Goal: Information Seeking & Learning: Compare options

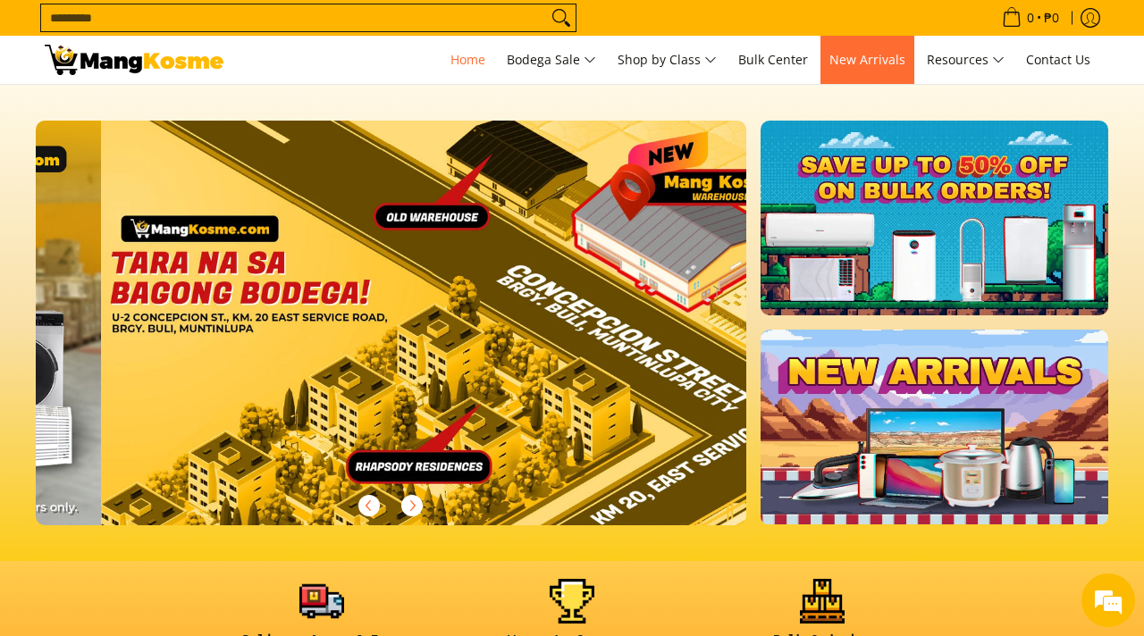
scroll to position [0, 2131]
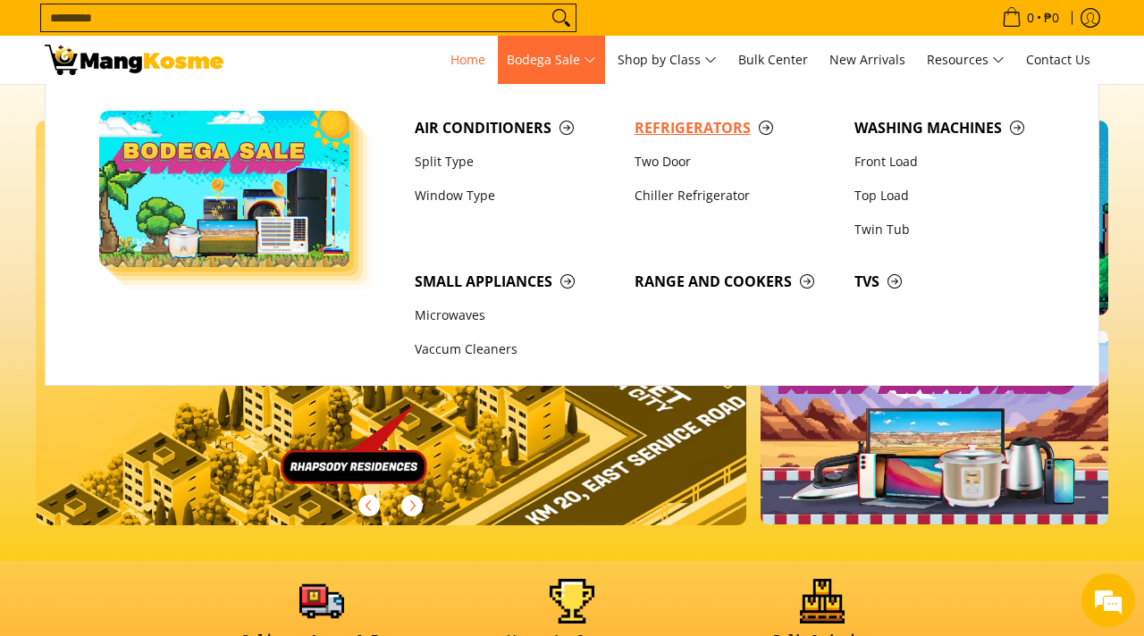
click at [689, 131] on span "Refrigerators" at bounding box center [736, 128] width 202 height 22
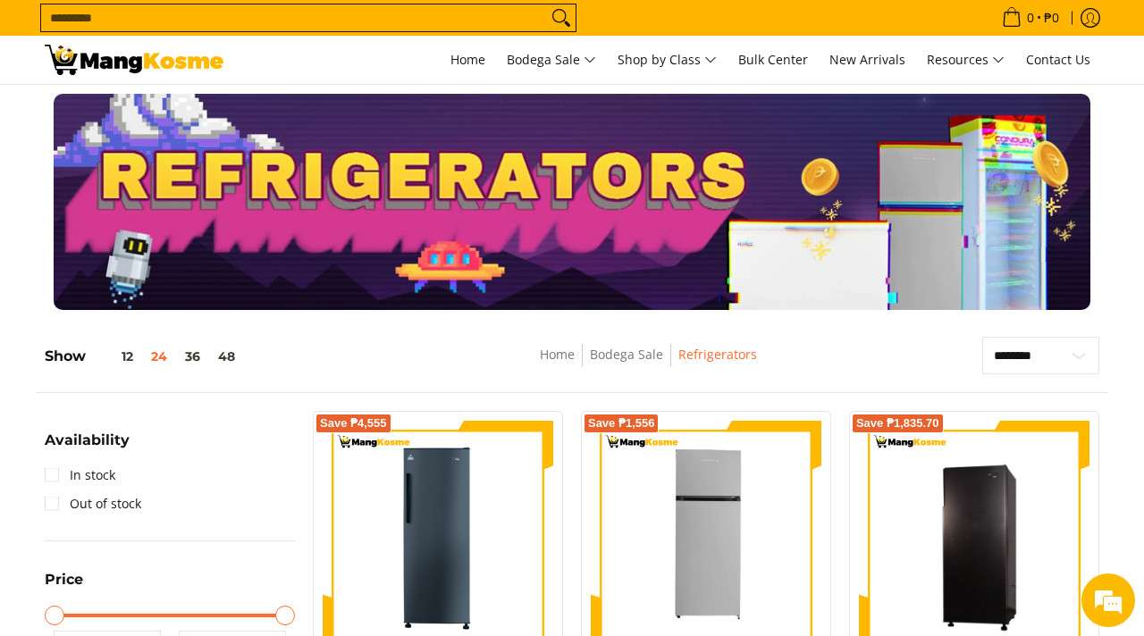
click at [1108, 180] on div at bounding box center [572, 202] width 1090 height 216
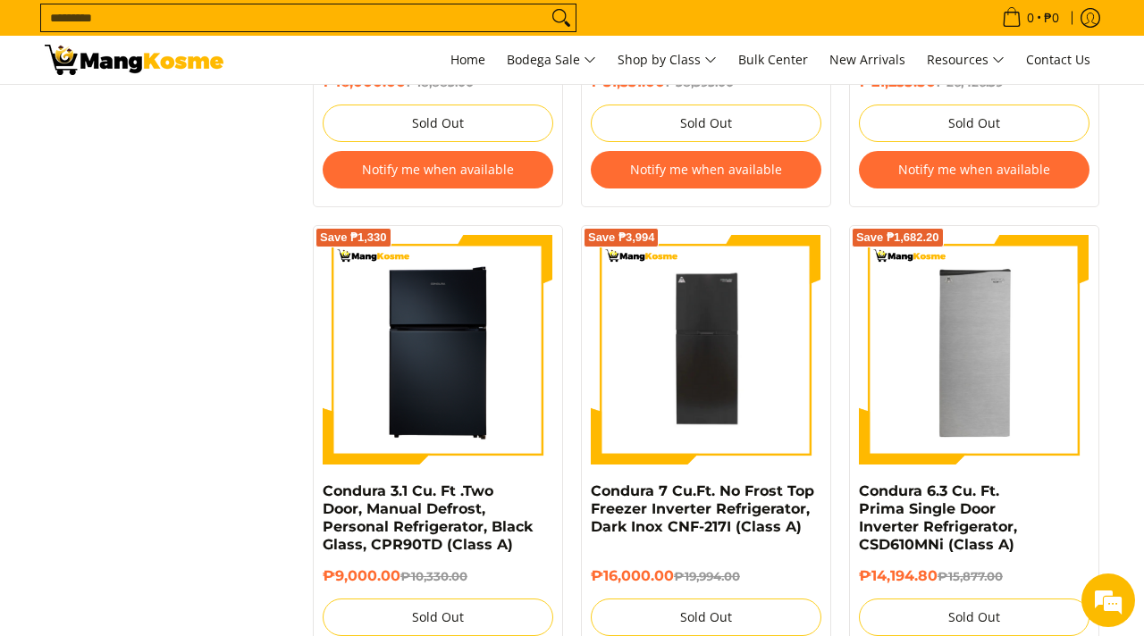
scroll to position [2645, 0]
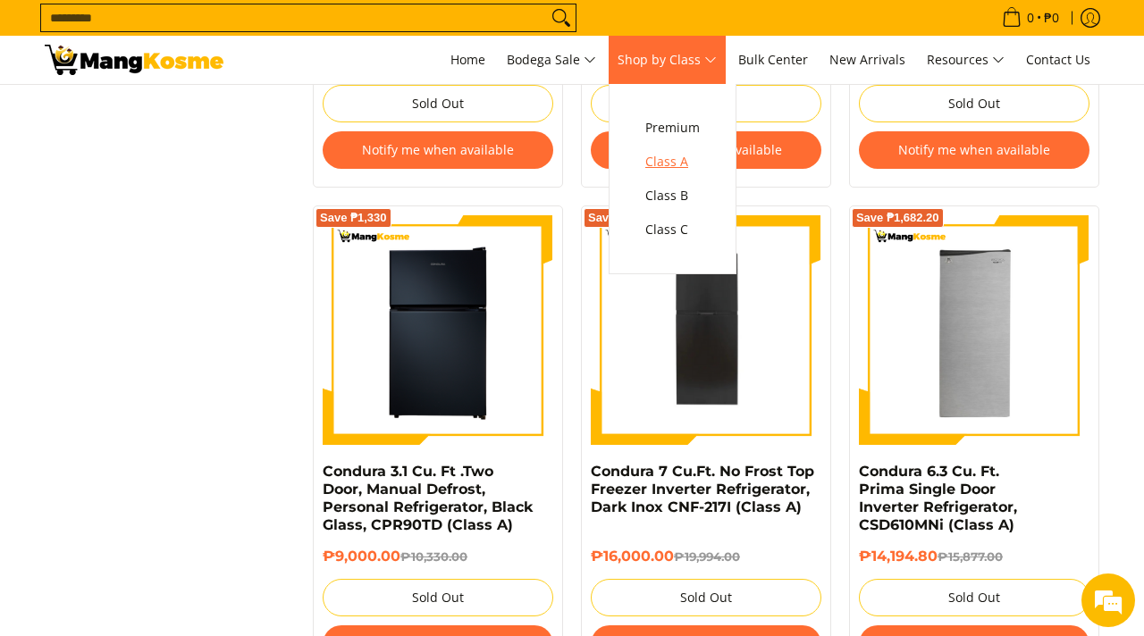
click at [686, 158] on span "Class A" at bounding box center [672, 162] width 55 height 22
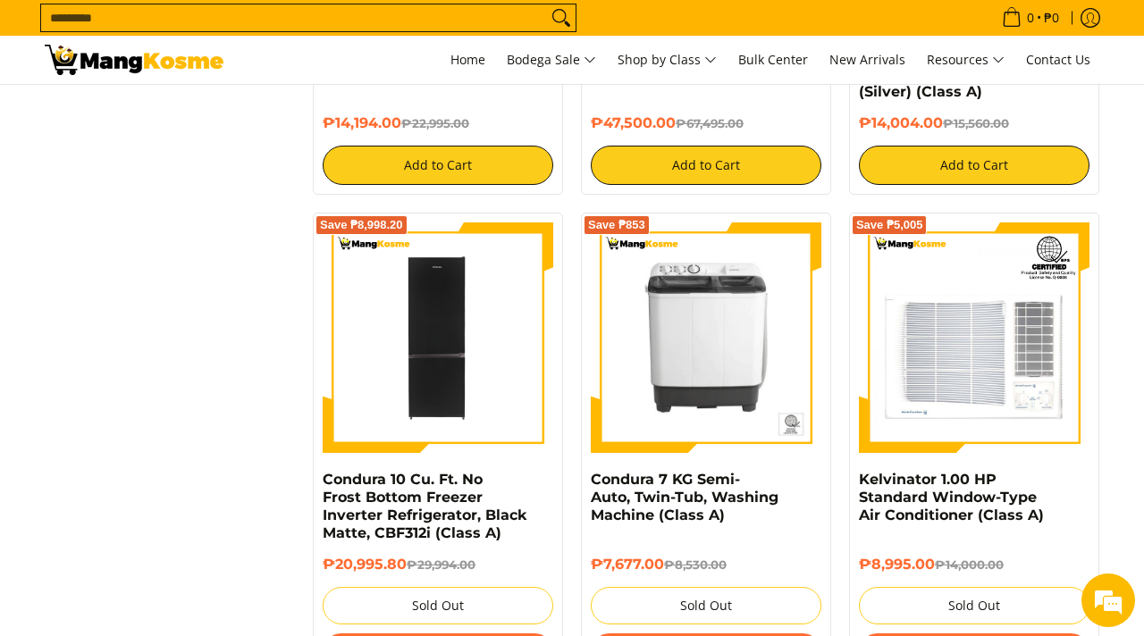
scroll to position [3253, 0]
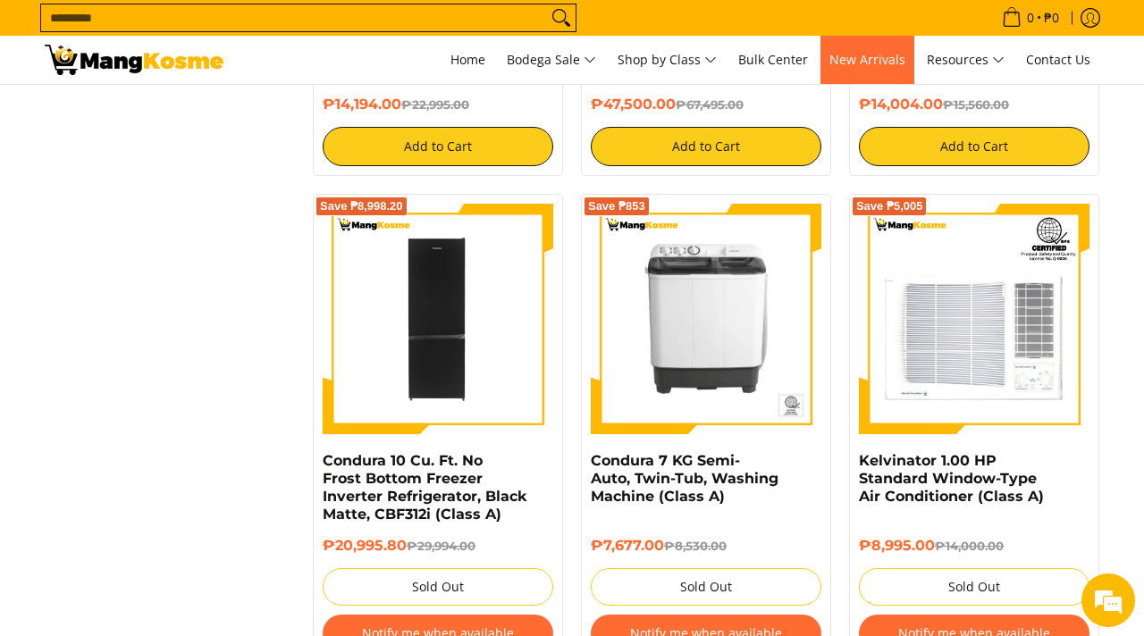
click at [858, 54] on span "New Arrivals" at bounding box center [867, 59] width 76 height 17
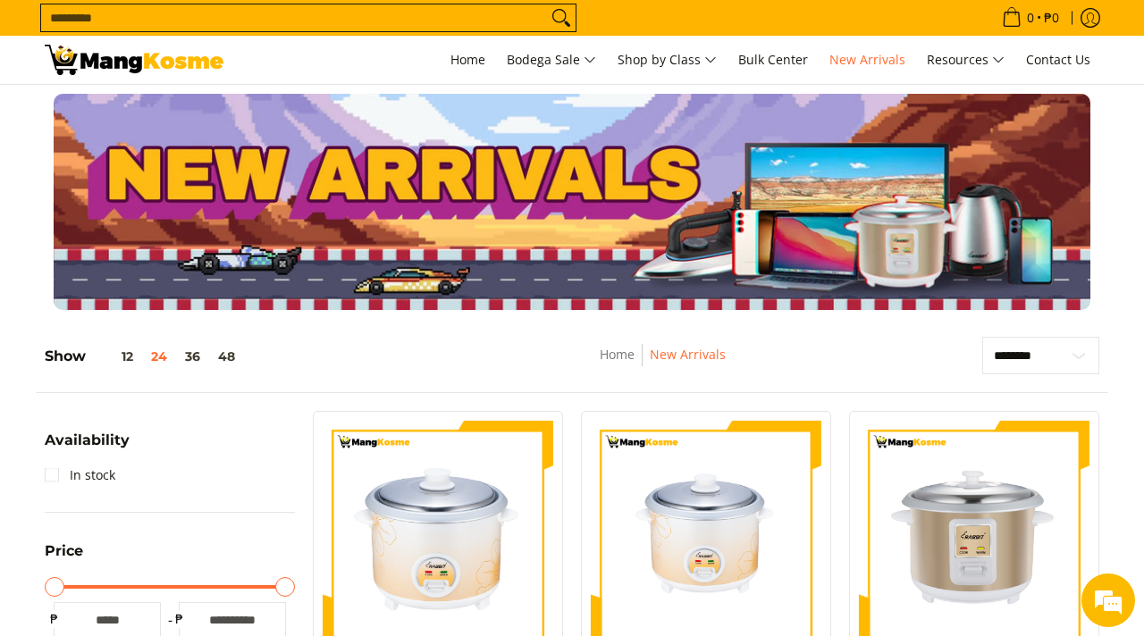
click at [1119, 238] on div at bounding box center [572, 202] width 1144 height 216
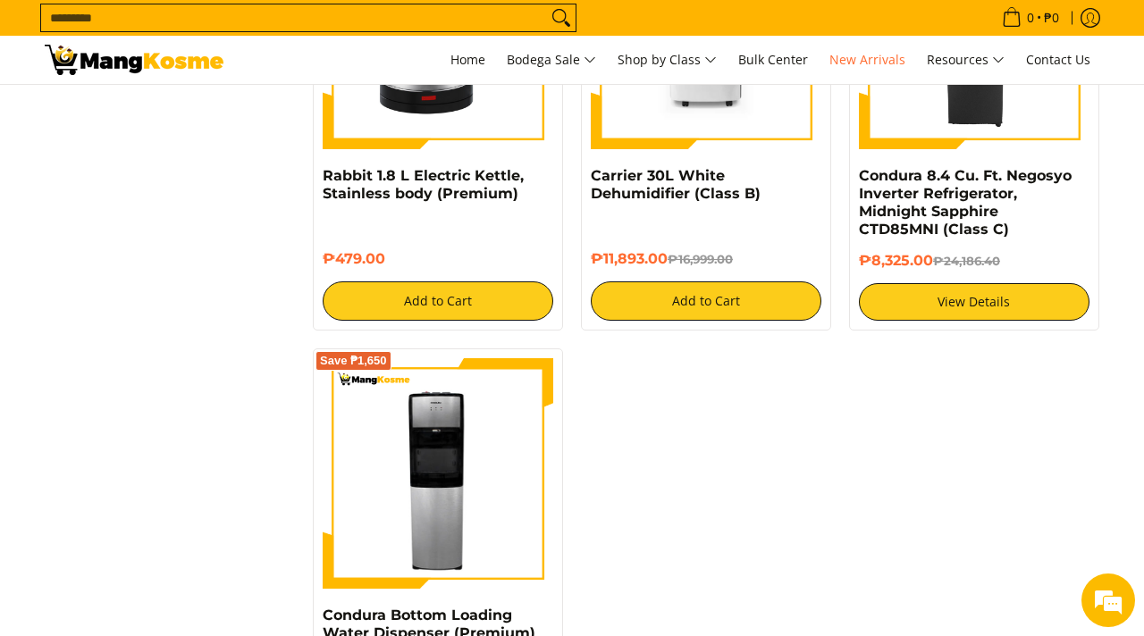
scroll to position [3038, 0]
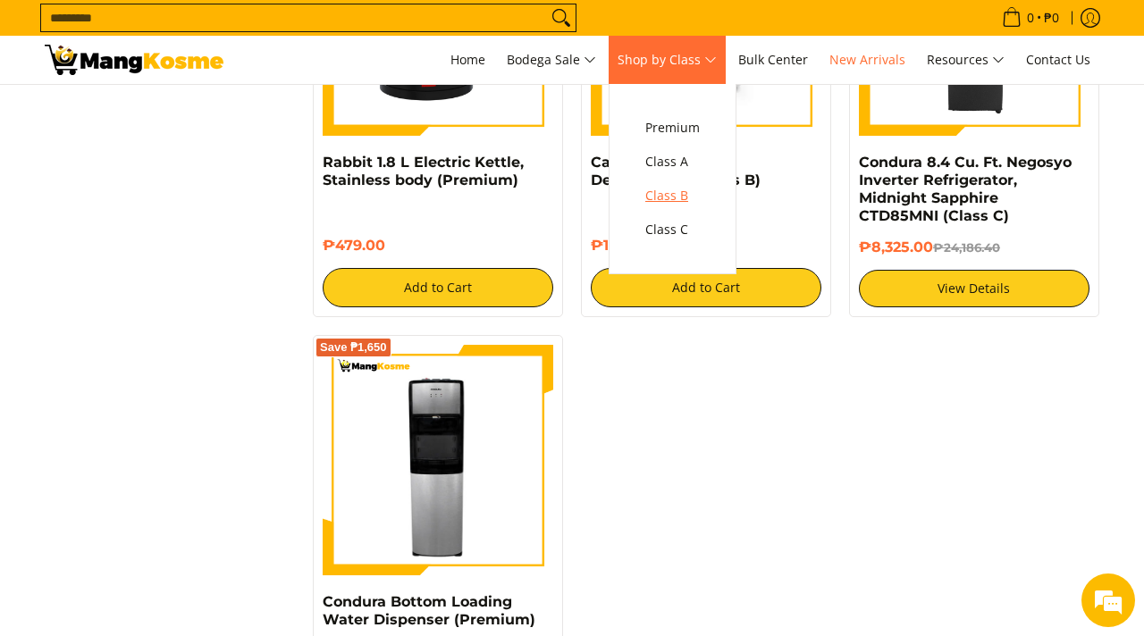
click at [682, 191] on span "Class B" at bounding box center [672, 196] width 55 height 22
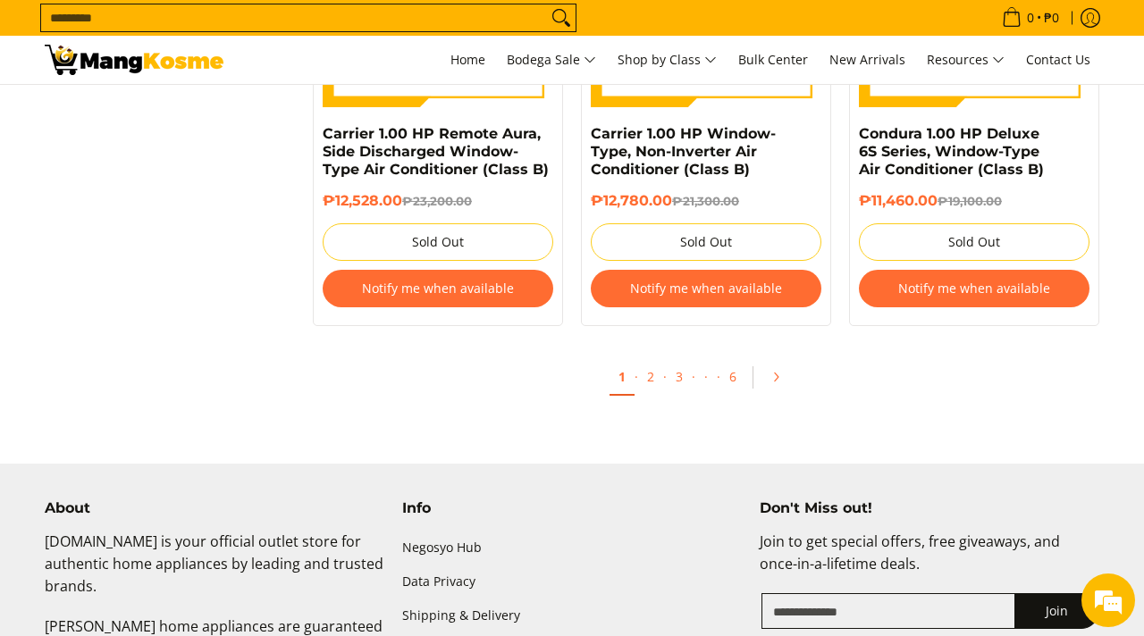
scroll to position [3718, 0]
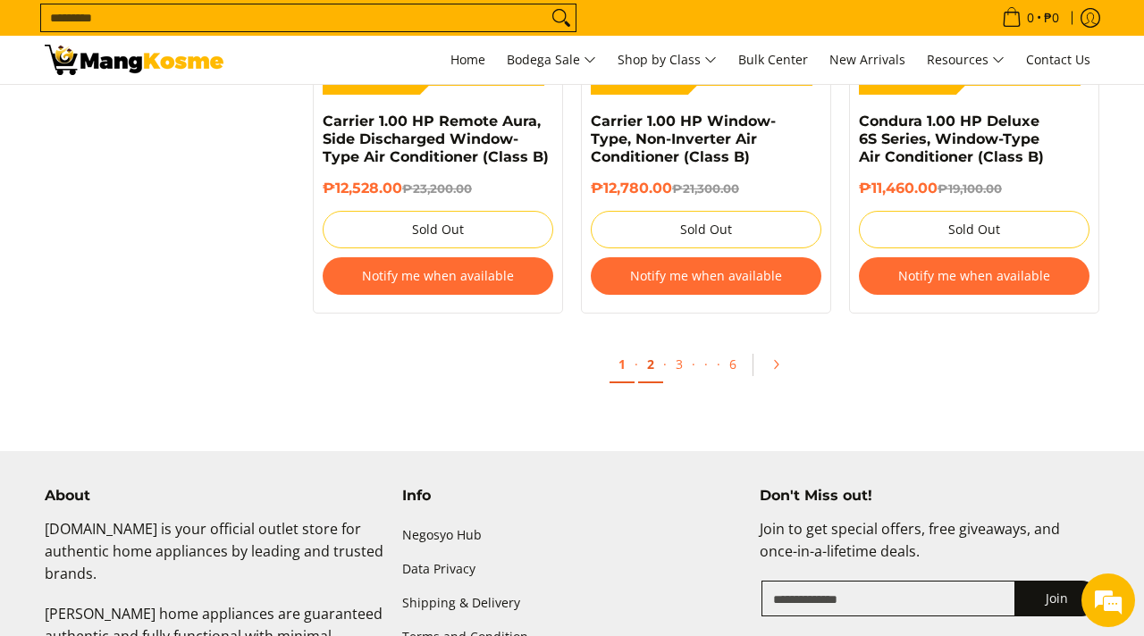
click at [651, 372] on link "2" at bounding box center [650, 365] width 25 height 37
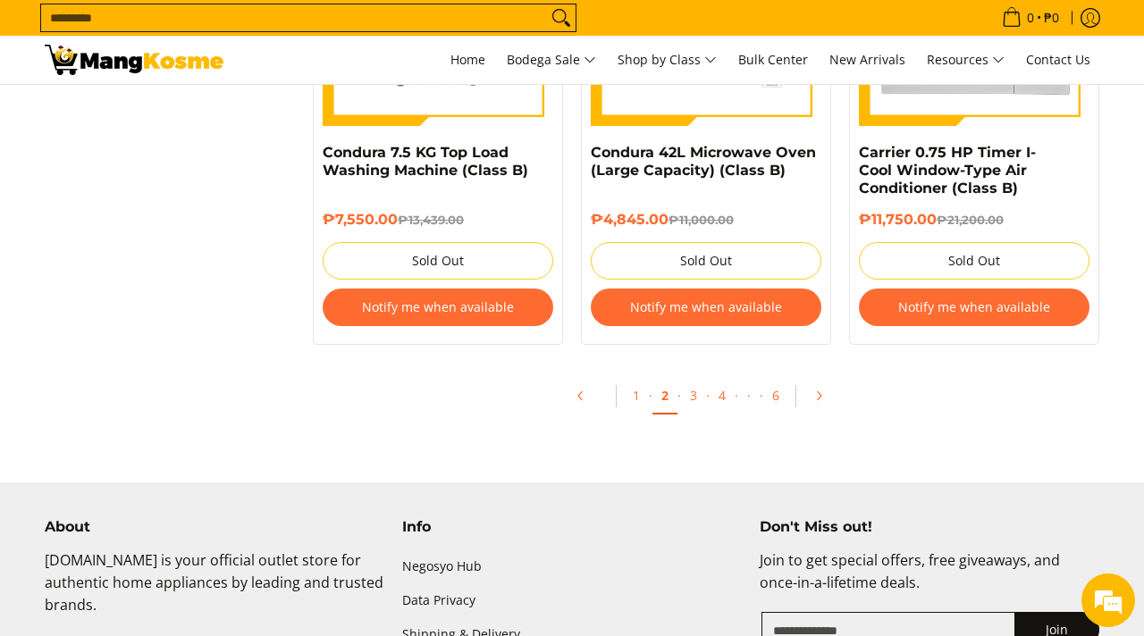
scroll to position [3896, 0]
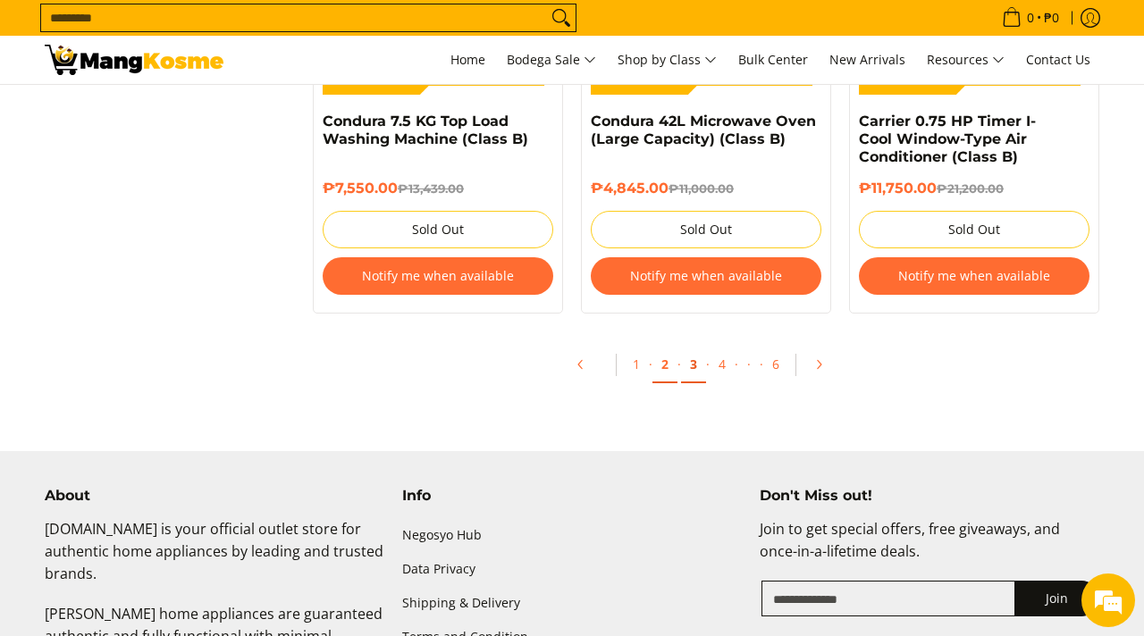
click at [699, 374] on link "3" at bounding box center [693, 365] width 25 height 37
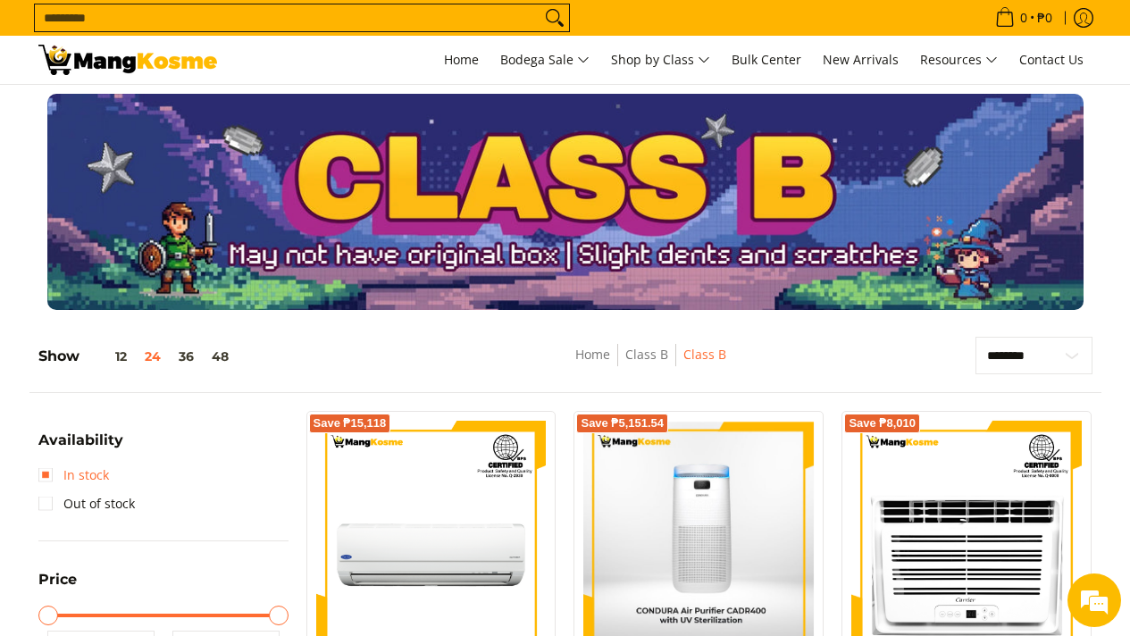
click at [49, 478] on link "In stock" at bounding box center [73, 475] width 71 height 29
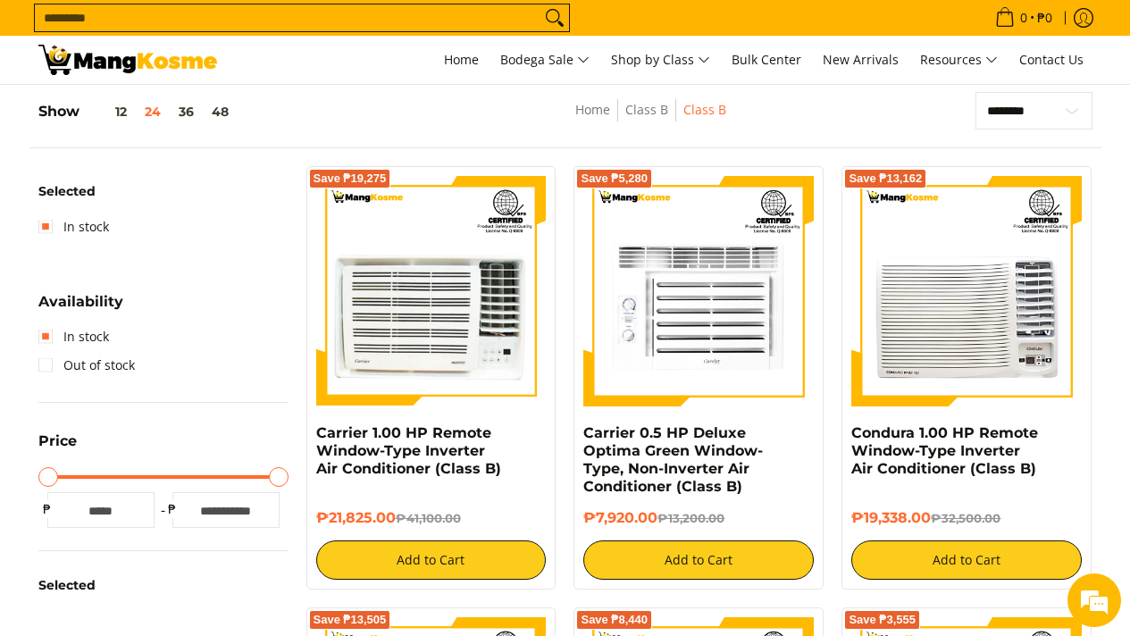
scroll to position [251, 0]
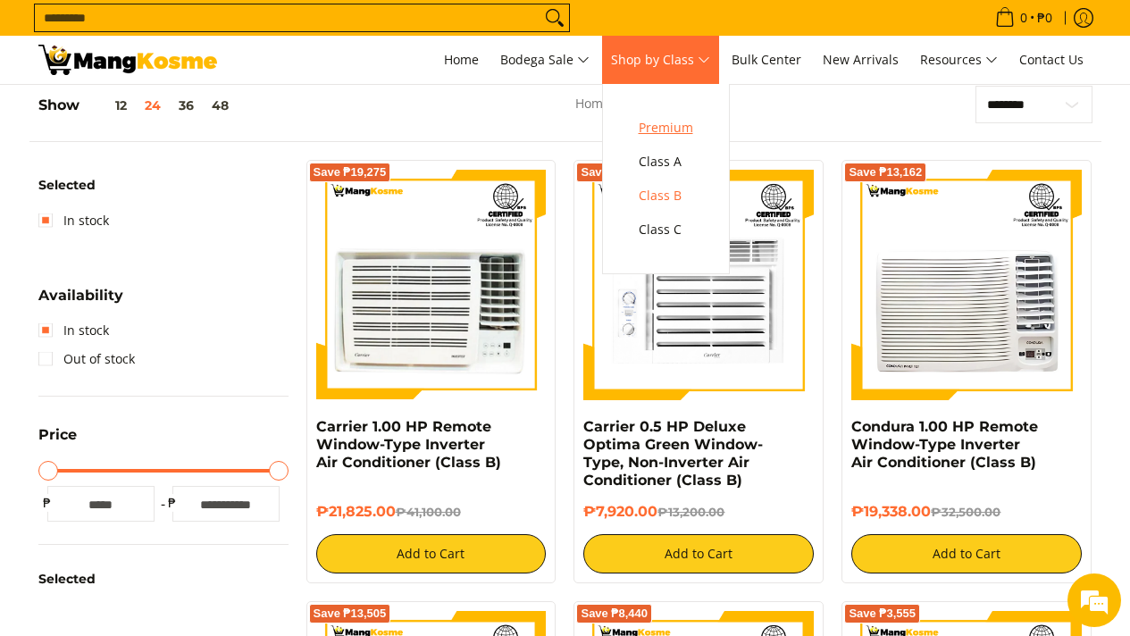
click at [687, 132] on span "Premium" at bounding box center [666, 128] width 55 height 22
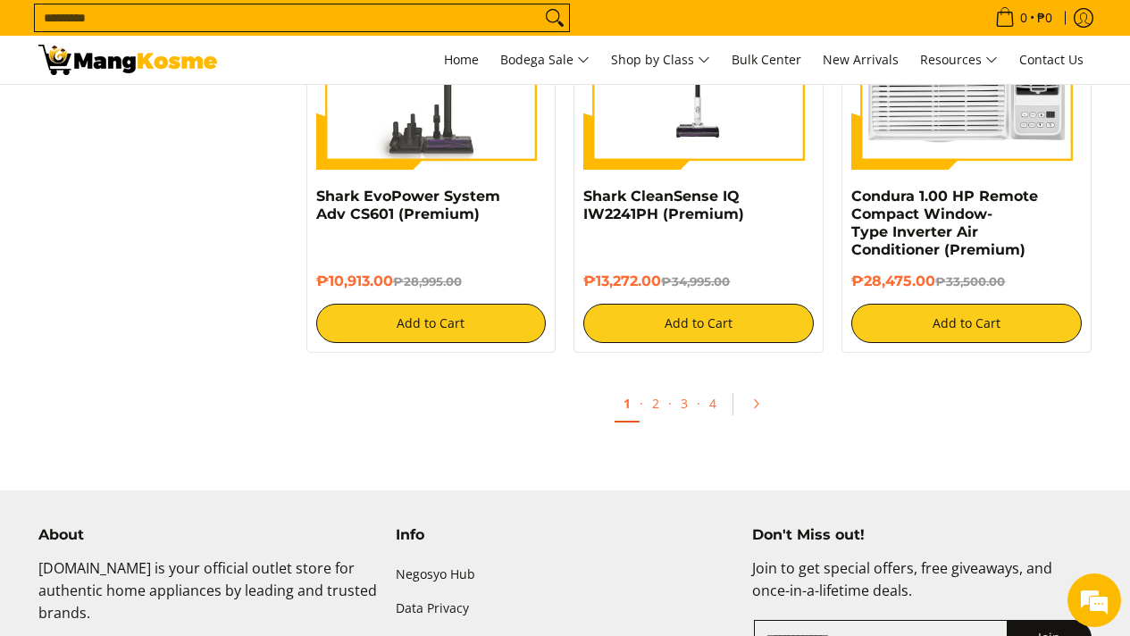
scroll to position [3467, 0]
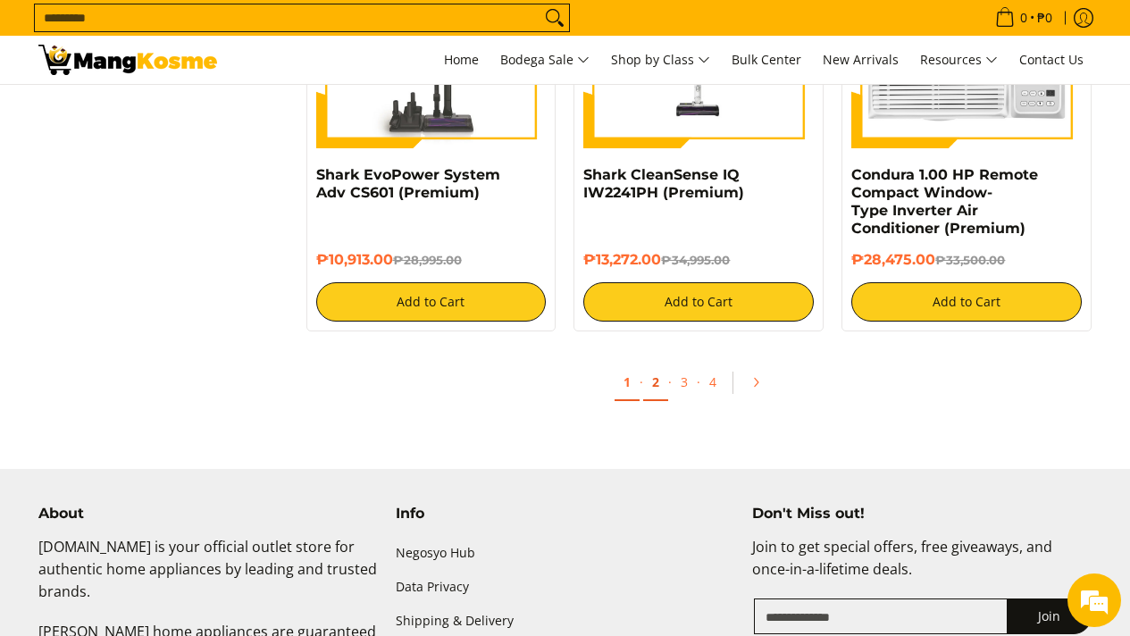
click at [661, 385] on link "2" at bounding box center [655, 383] width 25 height 37
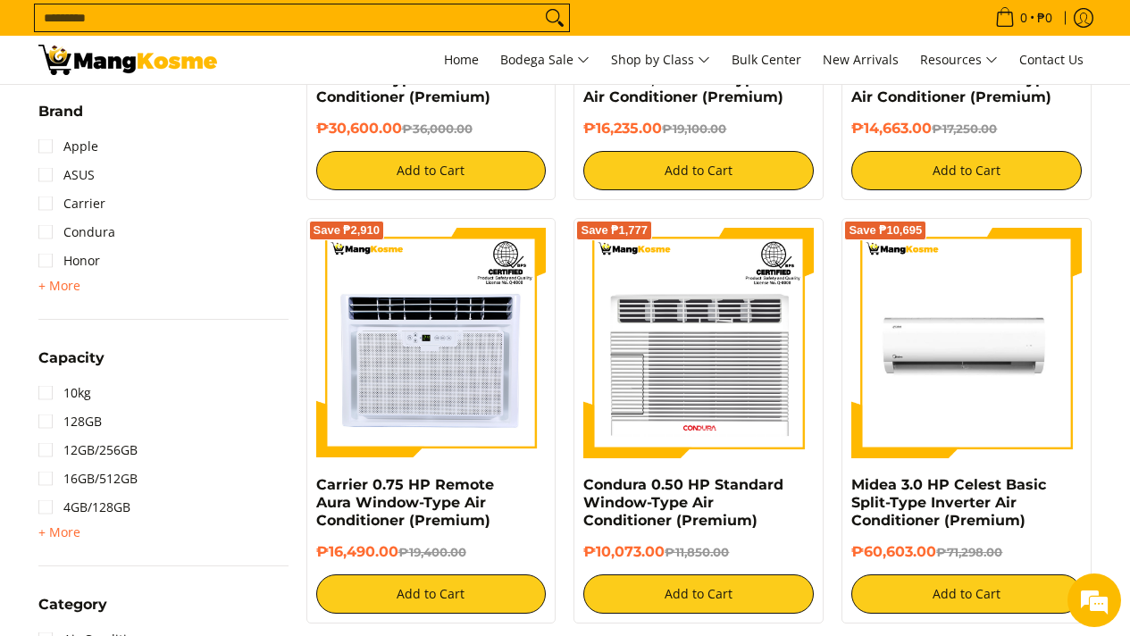
scroll to position [601, 0]
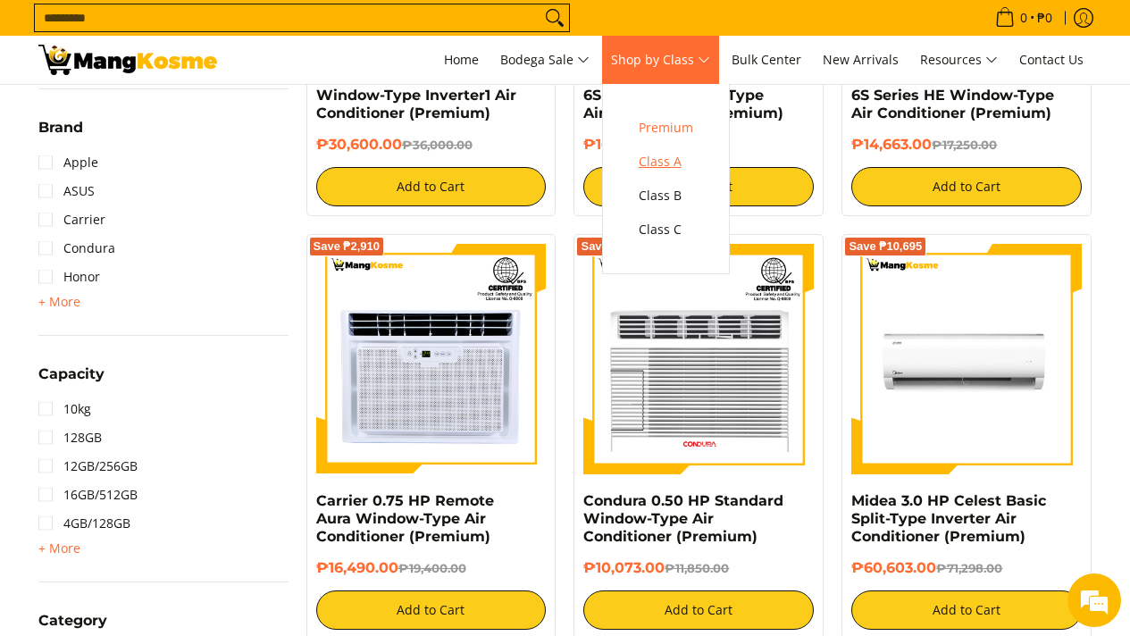
click at [687, 168] on span "Class A" at bounding box center [666, 162] width 55 height 22
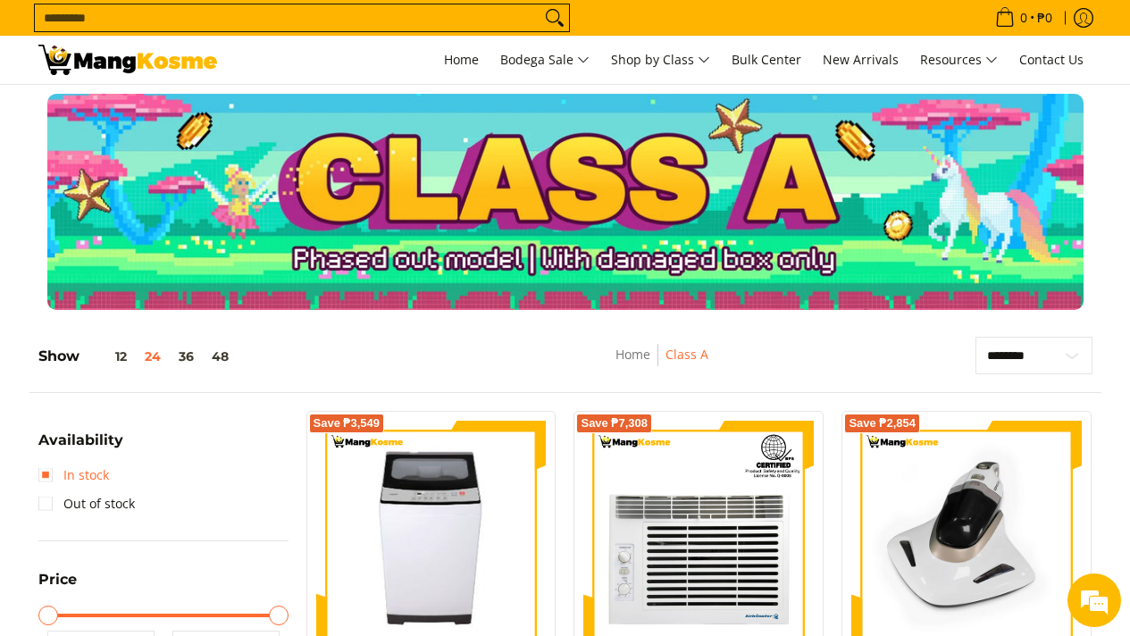
click at [44, 475] on link "In stock" at bounding box center [73, 475] width 71 height 29
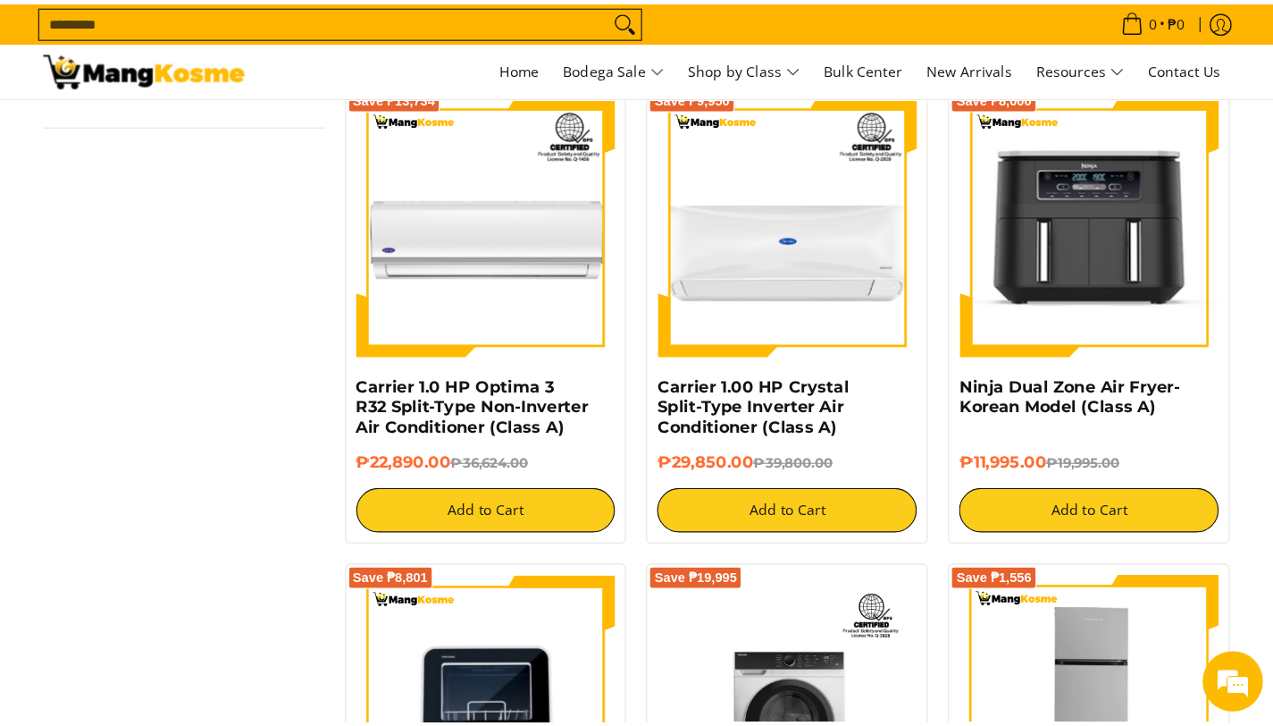
scroll to position [1273, 0]
